Goal: Task Accomplishment & Management: Use online tool/utility

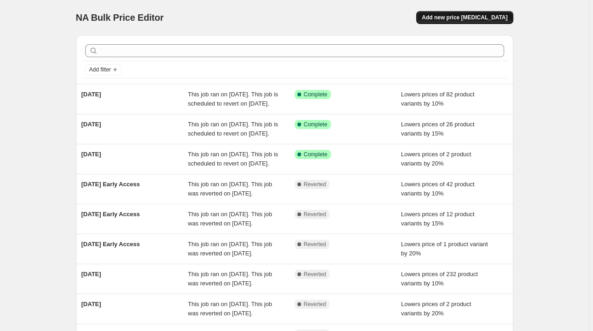
click at [486, 20] on span "Add new price [MEDICAL_DATA]" at bounding box center [465, 17] width 86 height 7
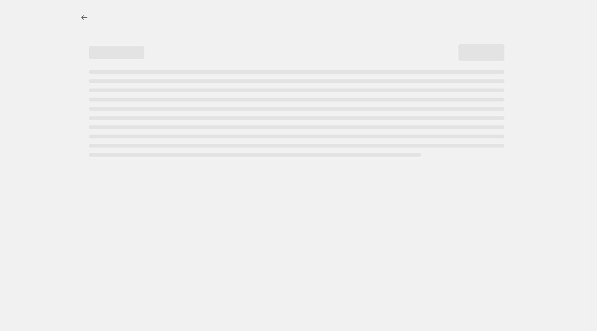
select select "percentage"
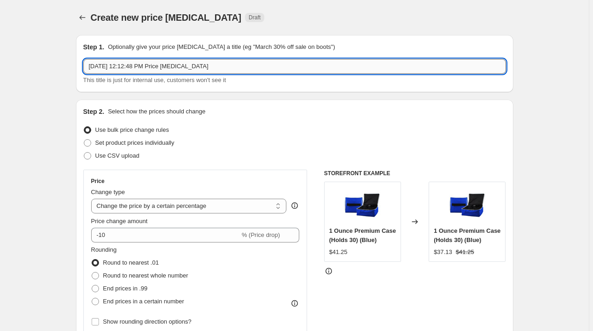
click at [192, 67] on input "[DATE] 12:12:48 PM Price [MEDICAL_DATA]" at bounding box center [294, 66] width 423 height 15
type input "Pumpkin Glow Flash Sale"
click at [256, 205] on select "Change the price to a certain amount Change the price by a certain amount Chang…" at bounding box center [189, 205] width 196 height 15
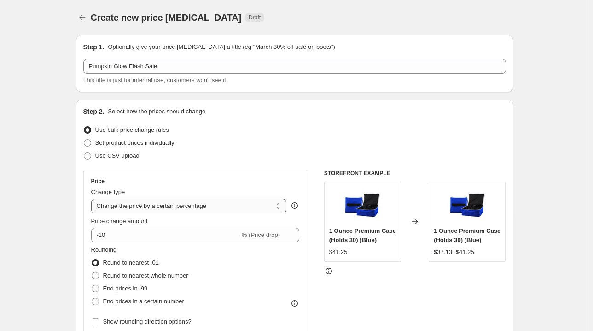
select select "to"
click at [93, 198] on select "Change the price to a certain amount Change the price by a certain amount Chang…" at bounding box center [189, 205] width 196 height 15
type input "80.00"
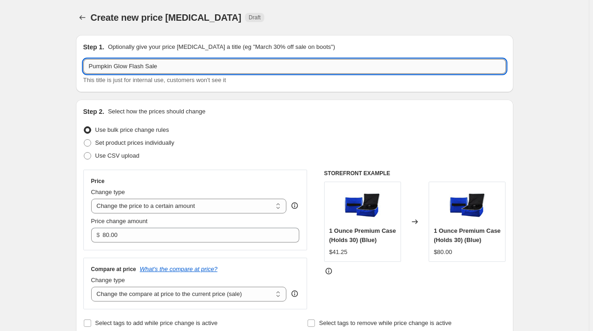
click at [187, 68] on input "Pumpkin Glow Flash Sale" at bounding box center [294, 66] width 423 height 15
type input "Pumpkin Glow Flash Sale Retail"
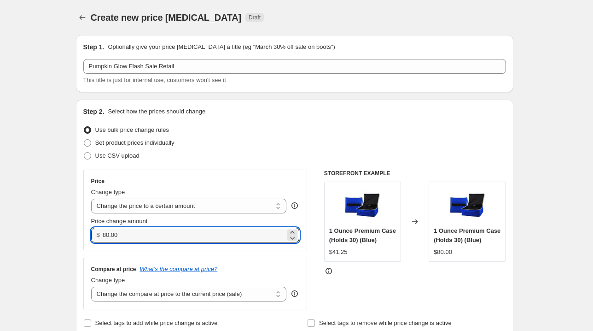
drag, startPoint x: 129, startPoint y: 234, endPoint x: 102, endPoint y: 234, distance: 27.2
click at [102, 234] on div "$ 80.00" at bounding box center [195, 234] width 209 height 15
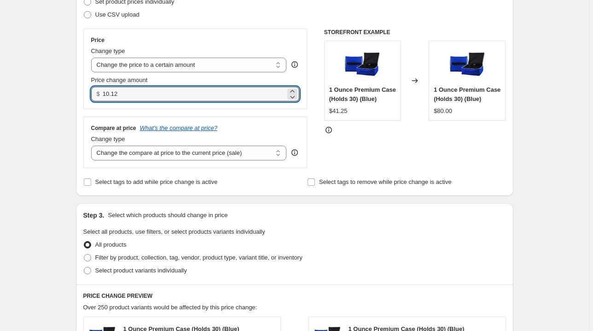
scroll to position [147, 0]
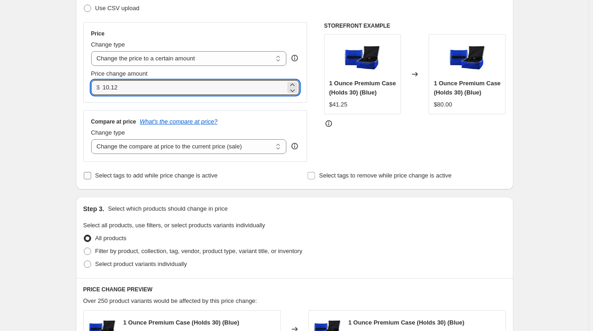
type input "10.12"
click at [88, 175] on input "Select tags to add while price change is active" at bounding box center [87, 175] width 7 height 7
checkbox input "true"
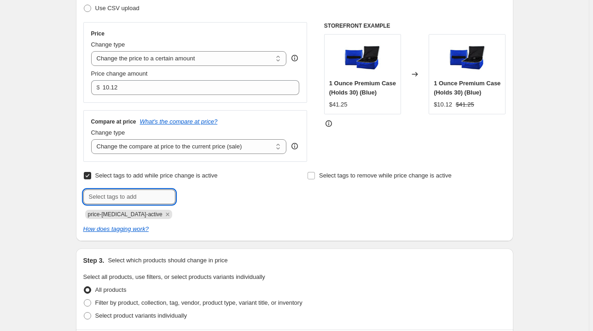
click at [105, 197] on input "text" at bounding box center [129, 196] width 92 height 15
type input "flash sale"
click at [200, 199] on span "Add flash sale" at bounding box center [201, 195] width 37 height 7
click at [314, 175] on input "Select tags to remove while price change is active" at bounding box center [311, 175] width 7 height 7
checkbox input "true"
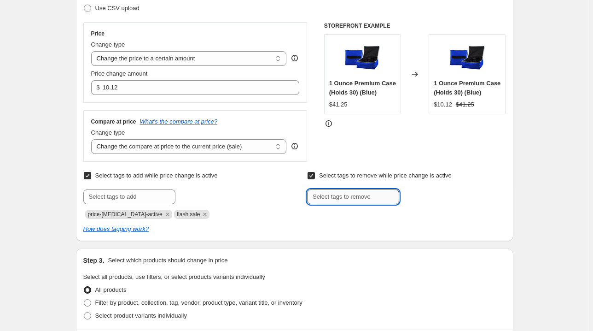
click at [329, 193] on input "text" at bounding box center [353, 196] width 92 height 15
type input "normal"
click at [436, 195] on span "normal" at bounding box center [428, 195] width 18 height 6
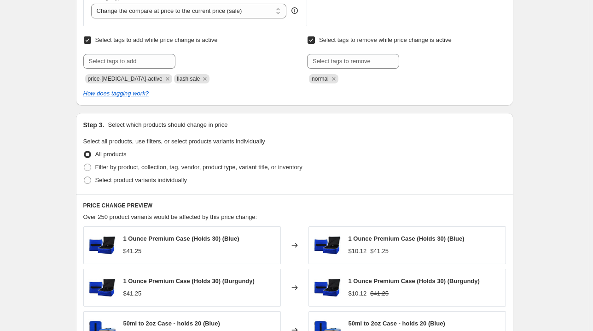
scroll to position [295, 0]
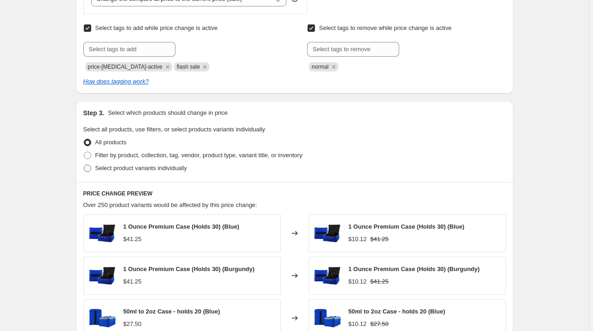
click at [90, 169] on span at bounding box center [87, 167] width 7 height 7
click at [84, 165] on input "Select product variants individually" at bounding box center [84, 164] width 0 height 0
radio input "true"
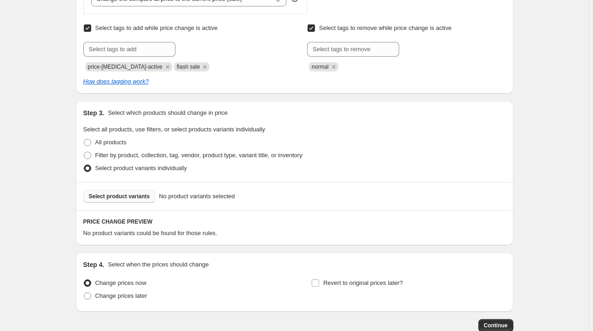
click at [131, 199] on span "Select product variants" at bounding box center [119, 195] width 61 height 7
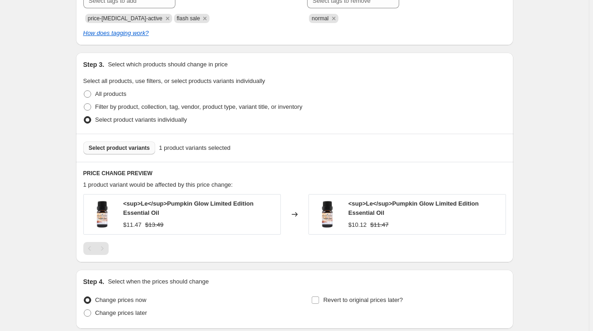
scroll to position [416, 0]
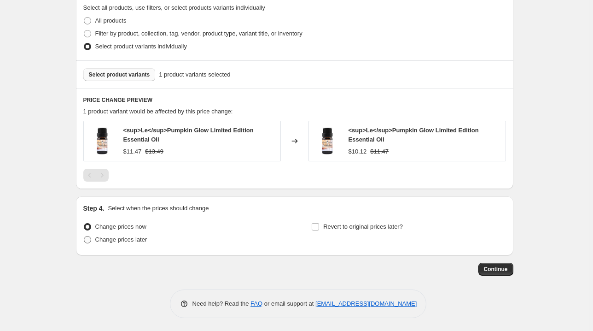
click at [131, 238] on span "Change prices later" at bounding box center [121, 239] width 52 height 7
click at [84, 236] on input "Change prices later" at bounding box center [84, 236] width 0 height 0
radio input "true"
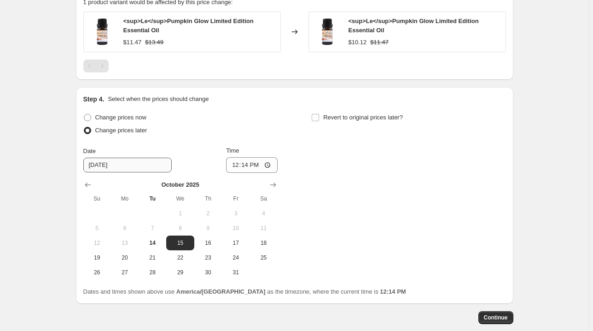
scroll to position [527, 0]
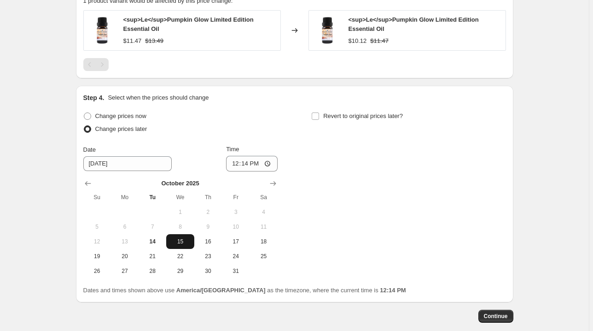
click at [184, 243] on span "15" at bounding box center [180, 241] width 20 height 7
click at [244, 162] on input "12:14" at bounding box center [252, 164] width 52 height 16
click at [237, 163] on input "12:14" at bounding box center [252, 164] width 52 height 16
type input "00:00"
click at [319, 115] on input "Revert to original prices later?" at bounding box center [315, 115] width 7 height 7
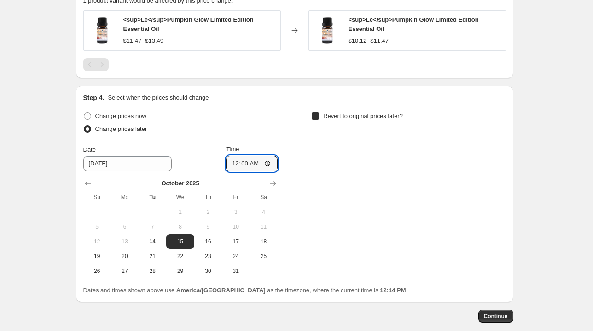
checkbox input "true"
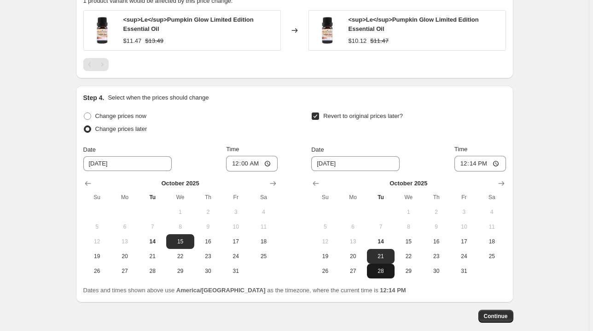
click at [384, 269] on span "28" at bounding box center [381, 270] width 20 height 7
click at [382, 258] on span "21" at bounding box center [381, 255] width 20 height 7
type input "[DATE]"
click at [462, 161] on input "12:14" at bounding box center [480, 164] width 52 height 16
type input "23:59"
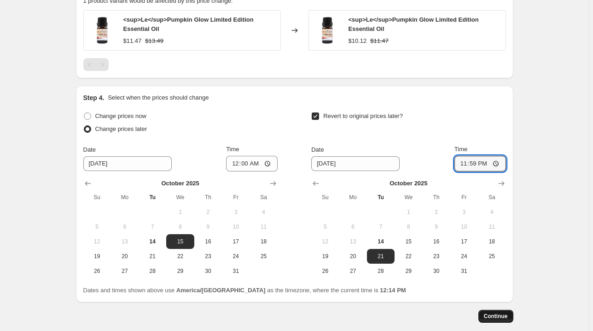
click at [510, 314] on button "Continue" at bounding box center [495, 315] width 35 height 13
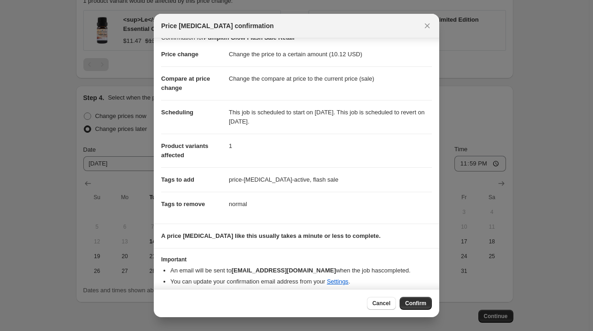
scroll to position [18, 0]
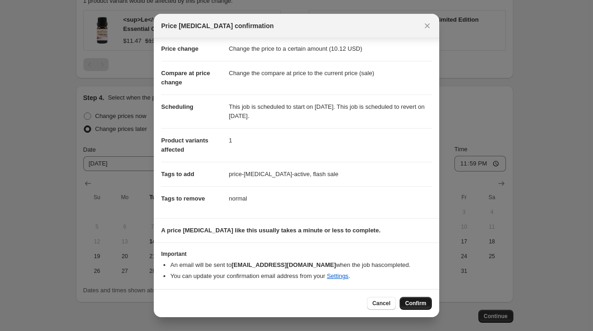
click at [415, 303] on span "Confirm" at bounding box center [415, 302] width 21 height 7
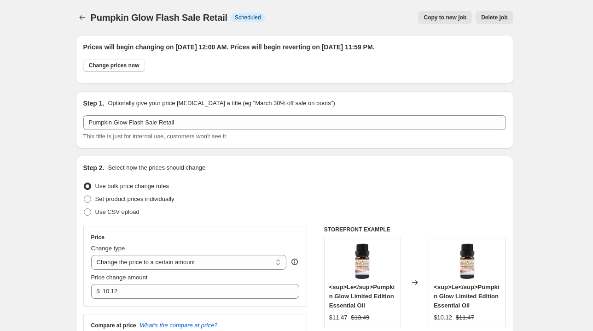
click at [438, 19] on span "Copy to new job" at bounding box center [445, 17] width 43 height 7
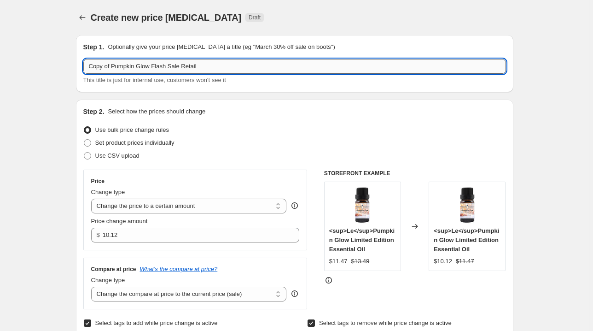
drag, startPoint x: 186, startPoint y: 66, endPoint x: 215, endPoint y: 70, distance: 29.8
click at [215, 70] on input "Copy of Pumpkin Glow Flash Sale Retail" at bounding box center [294, 66] width 423 height 15
drag, startPoint x: 114, startPoint y: 64, endPoint x: 69, endPoint y: 64, distance: 45.6
type input "Pumpkin Glow Flash Sale Wholesale"
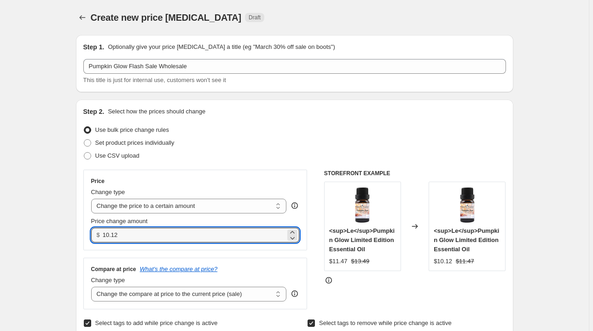
drag, startPoint x: 122, startPoint y: 235, endPoint x: 101, endPoint y: 235, distance: 20.3
click at [101, 235] on div "$ 10.12" at bounding box center [195, 234] width 209 height 15
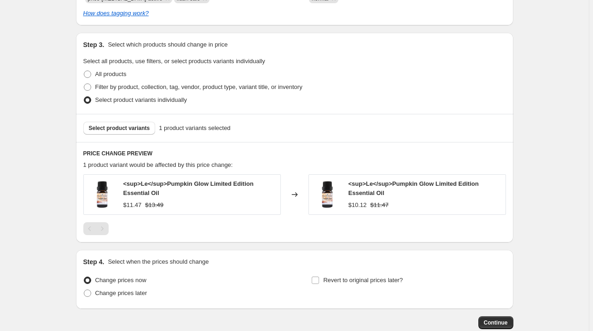
scroll to position [368, 0]
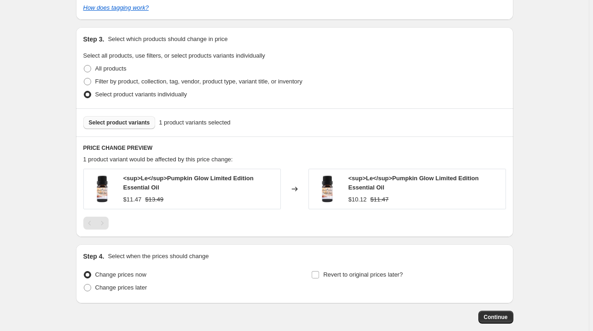
type input "7.13"
click at [105, 121] on span "Select product variants" at bounding box center [119, 122] width 61 height 7
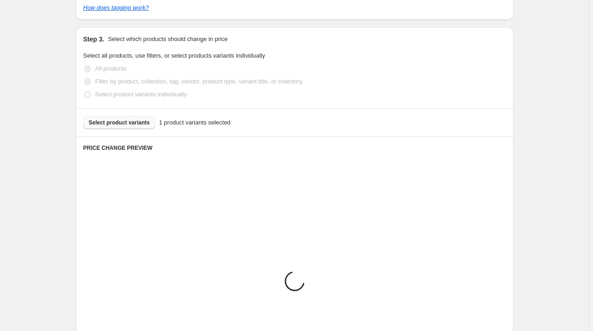
scroll to position [416, 0]
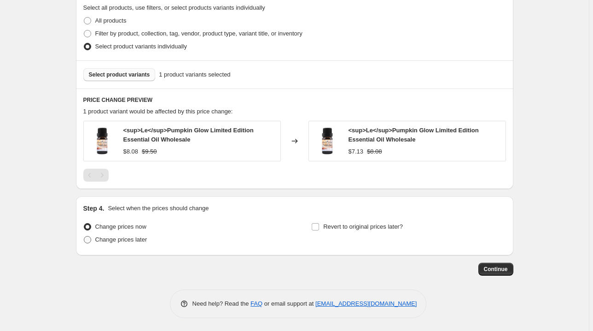
click at [114, 236] on span "Change prices later" at bounding box center [121, 239] width 52 height 7
click at [84, 236] on input "Change prices later" at bounding box center [84, 236] width 0 height 0
radio input "true"
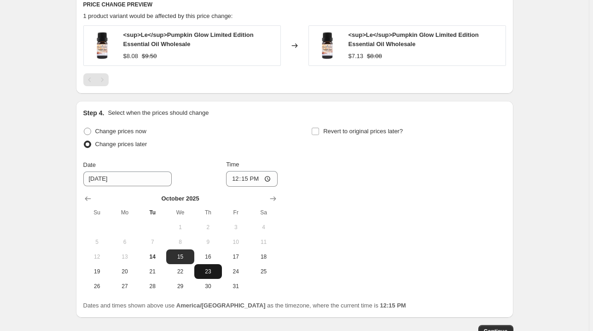
scroll to position [527, 0]
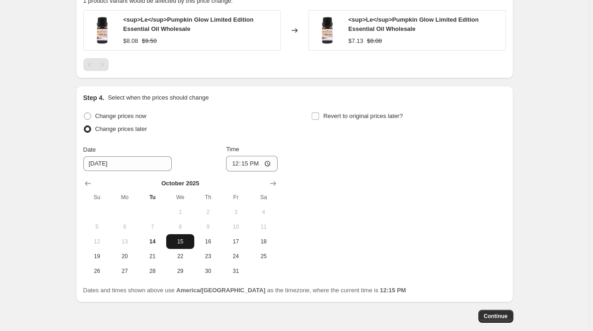
click at [188, 240] on span "15" at bounding box center [180, 241] width 20 height 7
click at [234, 160] on input "12:15" at bounding box center [252, 164] width 52 height 16
type input "00:00"
click at [317, 116] on input "Revert to original prices later?" at bounding box center [315, 115] width 7 height 7
checkbox input "true"
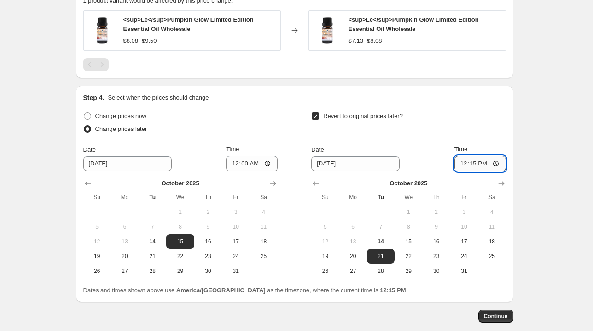
click at [464, 164] on input "12:15" at bounding box center [480, 164] width 52 height 16
type input "23:59"
click at [499, 314] on span "Continue" at bounding box center [496, 315] width 24 height 7
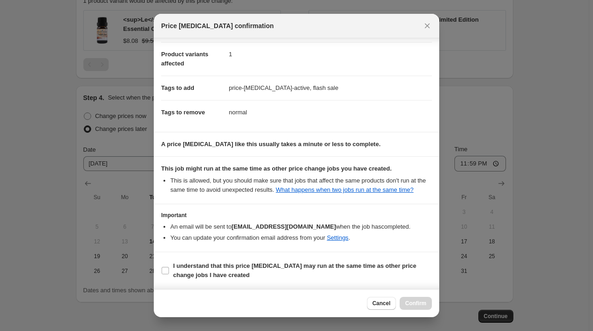
scroll to position [112, 0]
click at [163, 271] on input "I understand that this price [MEDICAL_DATA] may run at the same time as other p…" at bounding box center [165, 270] width 7 height 7
checkbox input "true"
click at [413, 303] on span "Confirm" at bounding box center [415, 302] width 21 height 7
